Goal: Check status: Check status

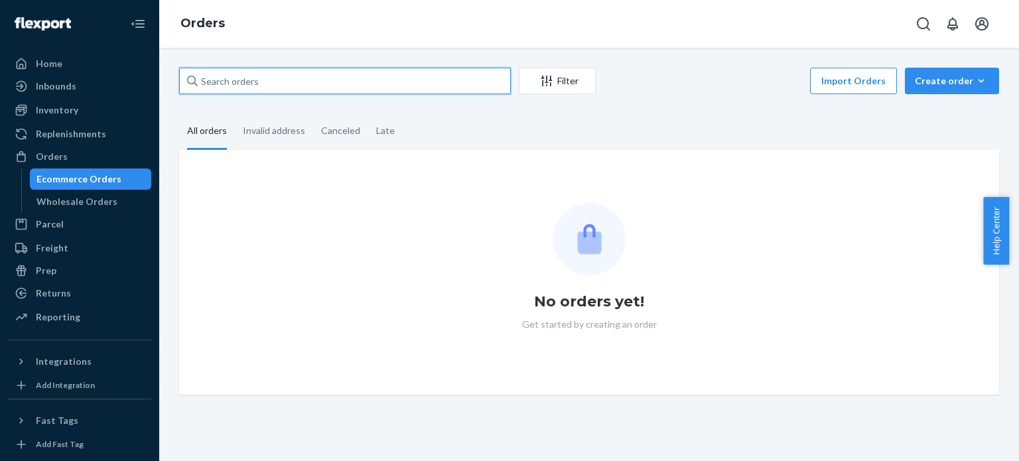
click at [425, 78] on input "text" at bounding box center [345, 81] width 332 height 27
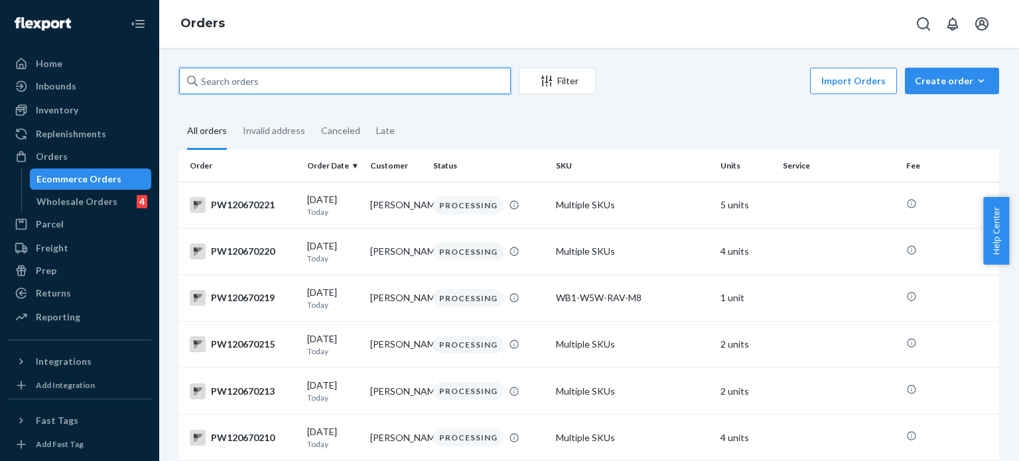
paste input "PW120654603"
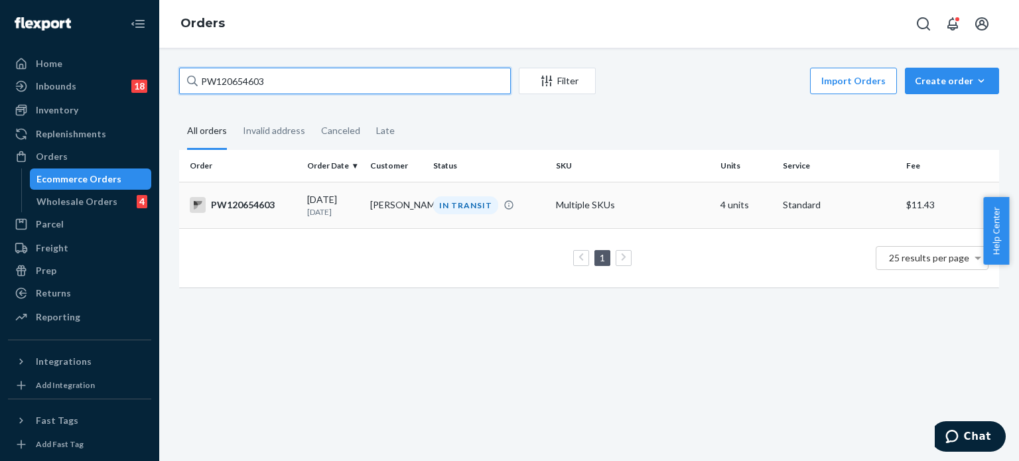
type input "PW120654603"
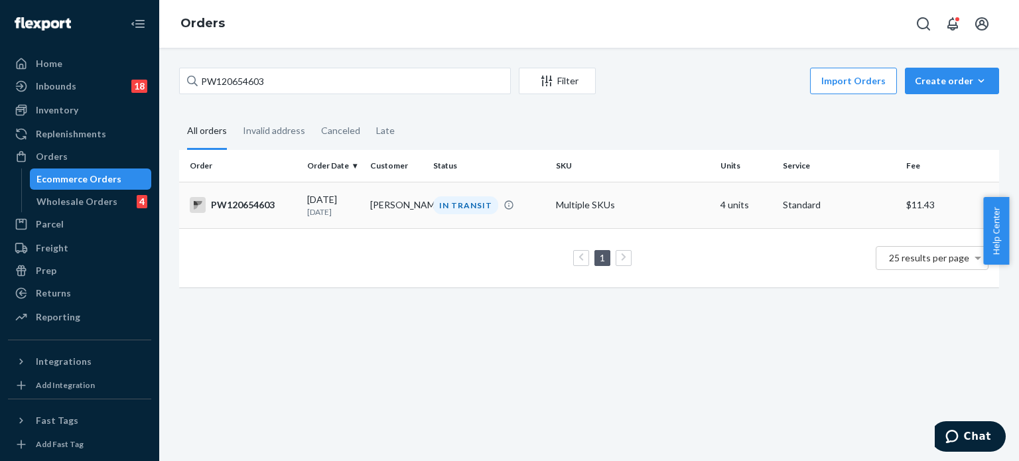
click at [541, 193] on td "IN TRANSIT" at bounding box center [489, 205] width 123 height 46
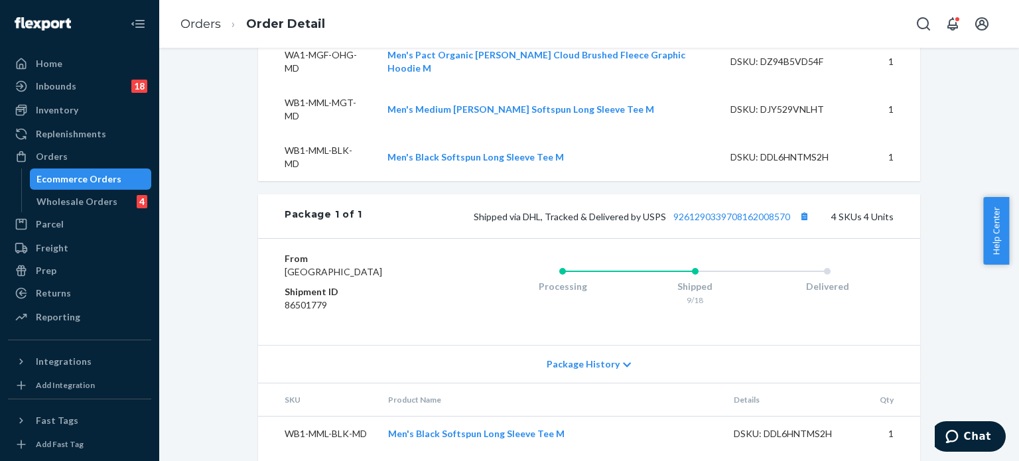
scroll to position [532, 0]
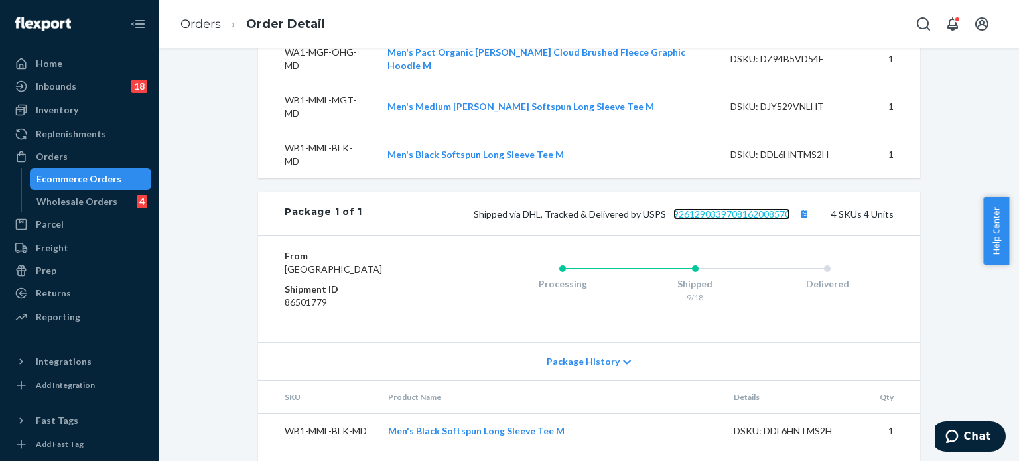
click at [698, 208] on link "9261290339708162008570" at bounding box center [732, 213] width 117 height 11
click at [948, 190] on div "Website Order # PW120654603 • Standard / $11.43 View Details Create Return Dupl…" at bounding box center [589, 65] width 840 height 1059
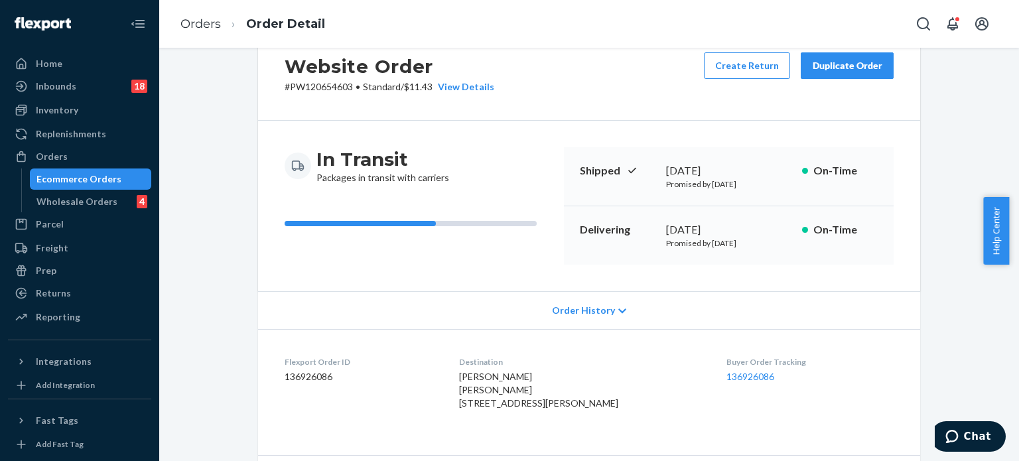
scroll to position [0, 0]
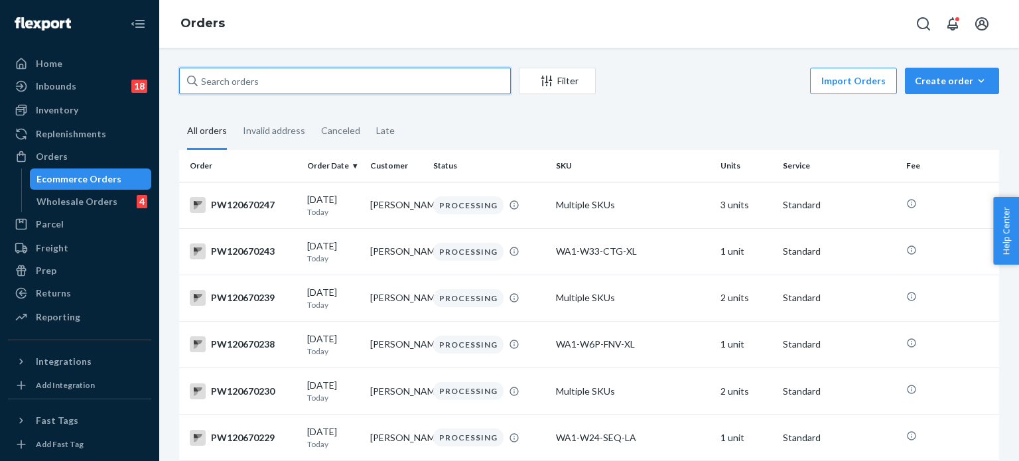
click at [382, 90] on input "text" at bounding box center [345, 81] width 332 height 27
paste input "PW120667951"
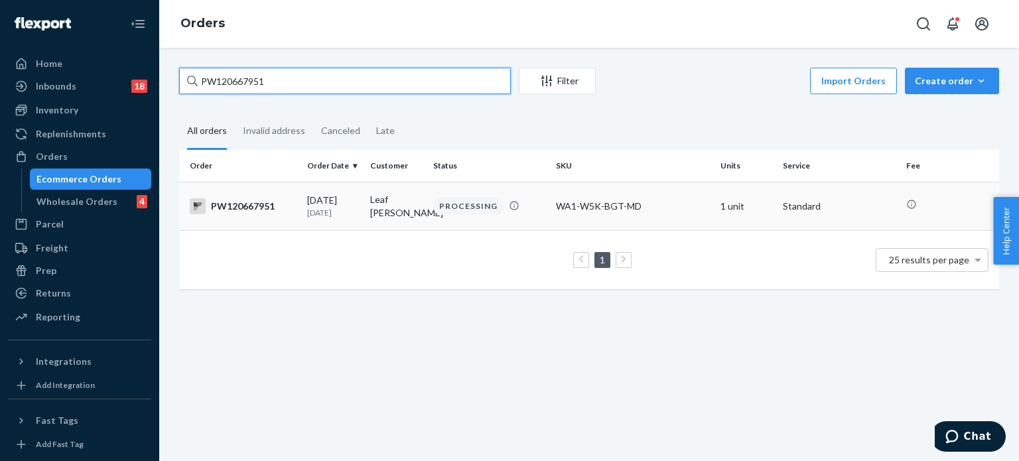
type input "PW120667951"
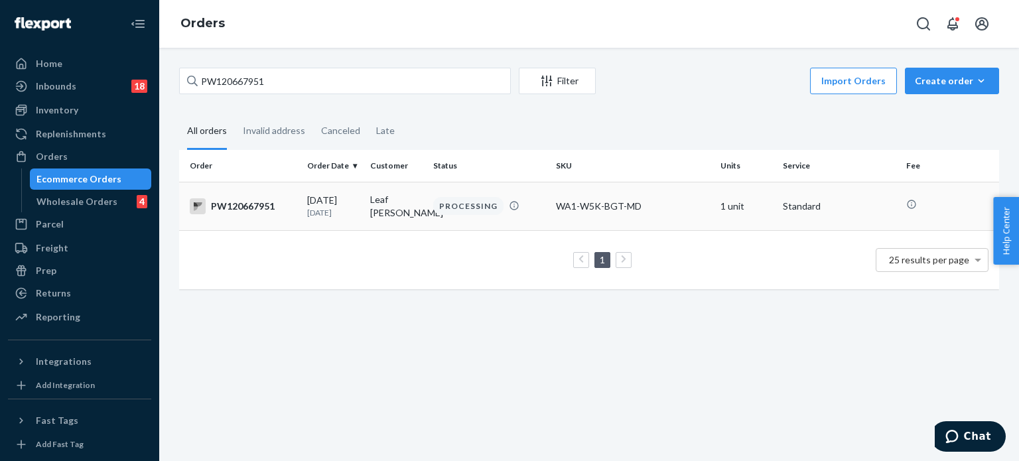
click at [531, 197] on div "PROCESSING" at bounding box center [489, 206] width 117 height 18
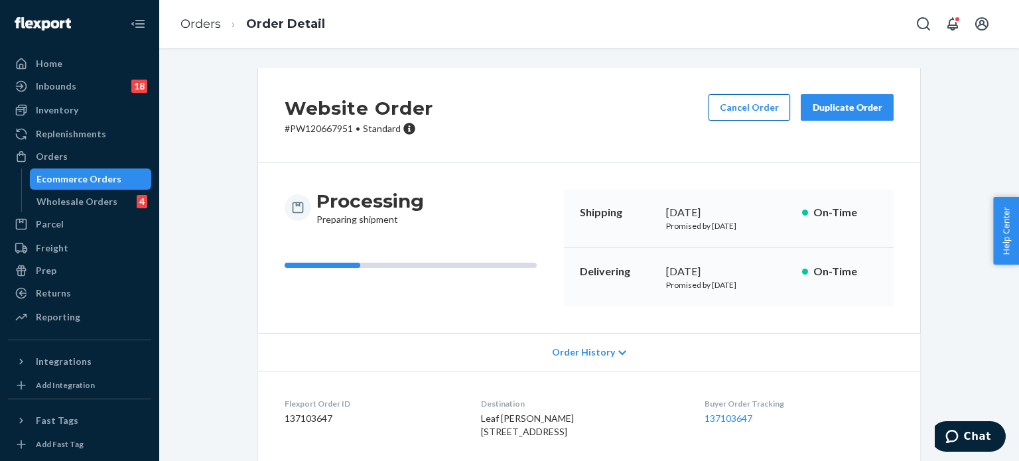
click at [747, 118] on button "Cancel Order" at bounding box center [750, 107] width 82 height 27
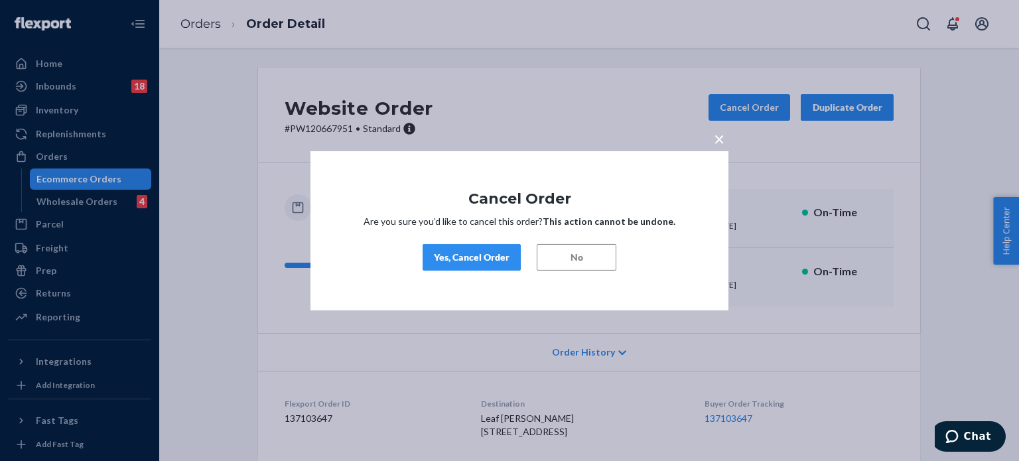
click at [490, 247] on button "Yes, Cancel Order" at bounding box center [472, 257] width 98 height 27
